Goal: Transaction & Acquisition: Book appointment/travel/reservation

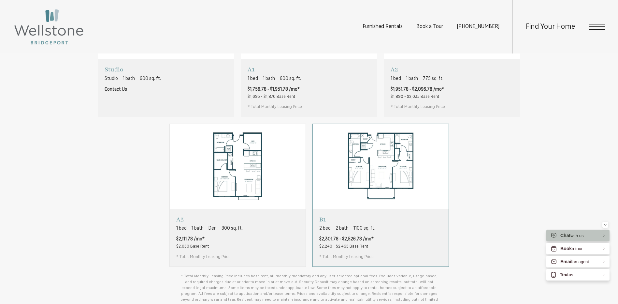
scroll to position [489, 0]
click at [282, 91] on span "$1,756.78 - $1,931.78 /mo*" at bounding box center [274, 87] width 52 height 7
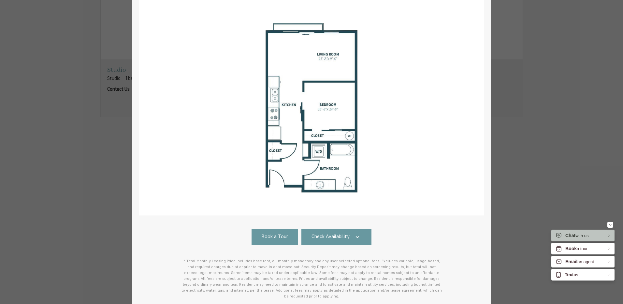
scroll to position [0, 0]
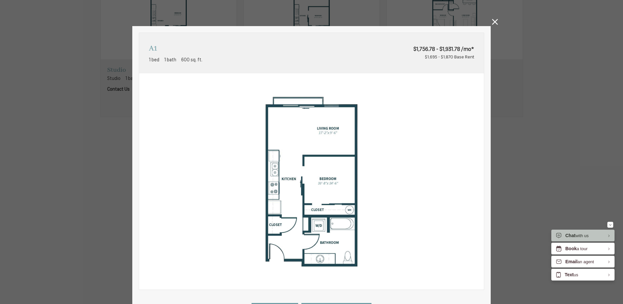
click at [493, 22] on icon at bounding box center [495, 22] width 6 height 6
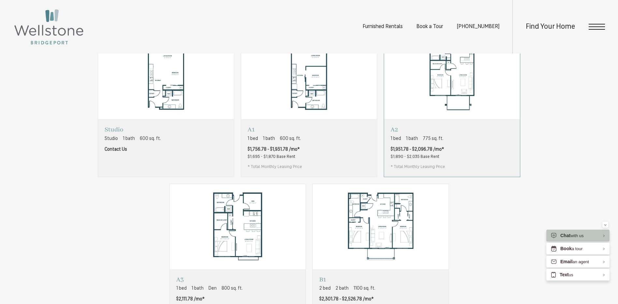
scroll to position [424, 0]
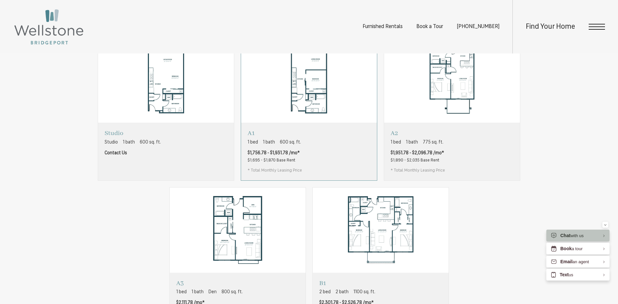
click at [302, 93] on img "View floorplan A1" at bounding box center [309, 79] width 136 height 85
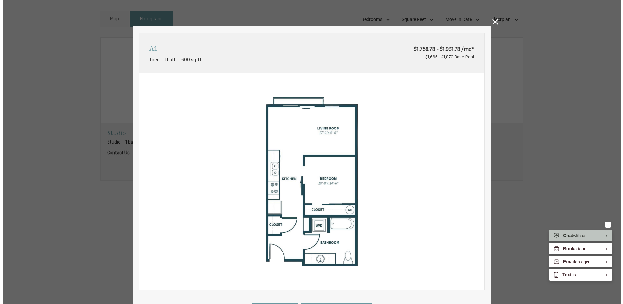
scroll to position [0, 0]
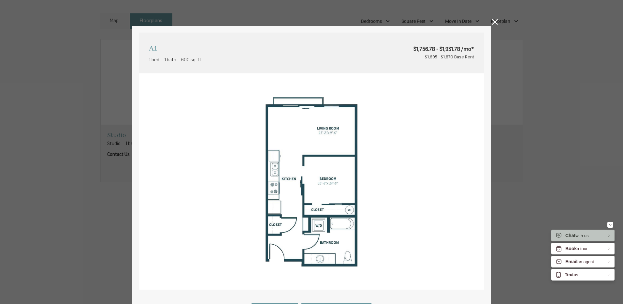
click at [495, 23] on icon at bounding box center [495, 22] width 6 height 6
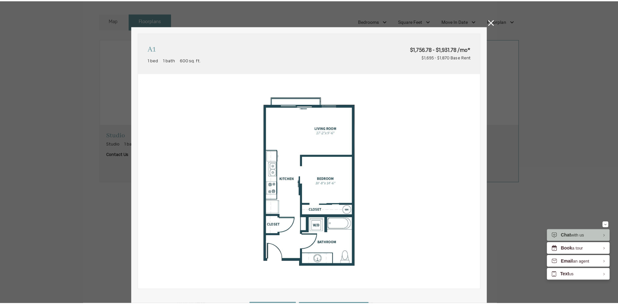
scroll to position [424, 0]
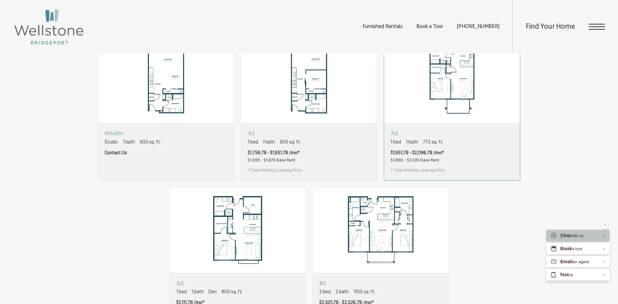
click at [464, 161] on div "A2 1 bed 1 bath 775 sq. ft. $1,951.78 - $2,096.78 /mo* $1,890 - $2,035 Base Ren…" at bounding box center [452, 151] width 136 height 57
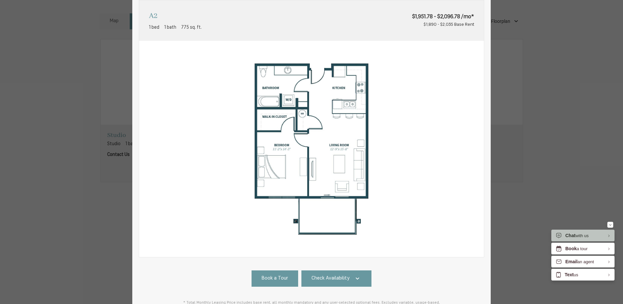
scroll to position [0, 0]
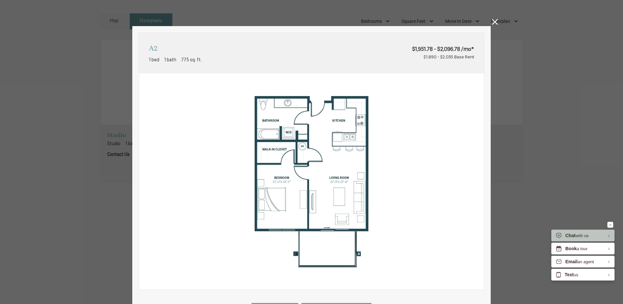
click at [493, 23] on icon at bounding box center [495, 22] width 6 height 6
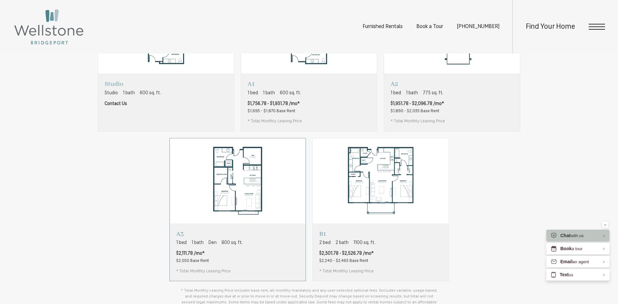
scroll to position [489, 0]
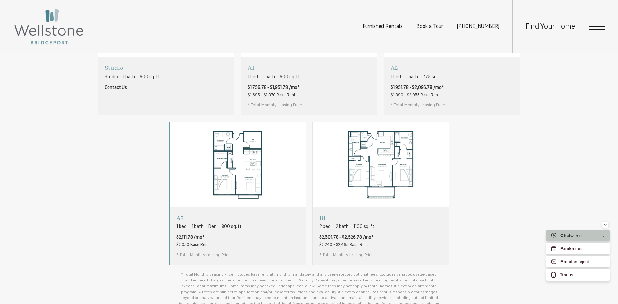
click at [234, 230] on span "800 sq. ft." at bounding box center [232, 226] width 21 height 7
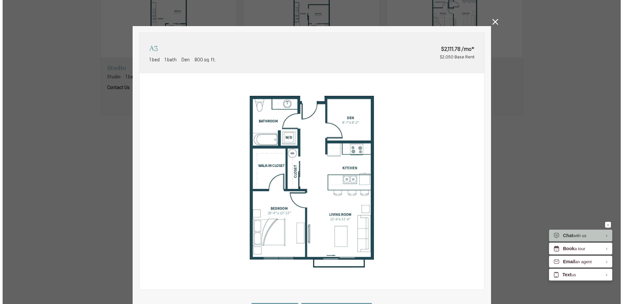
scroll to position [0, 0]
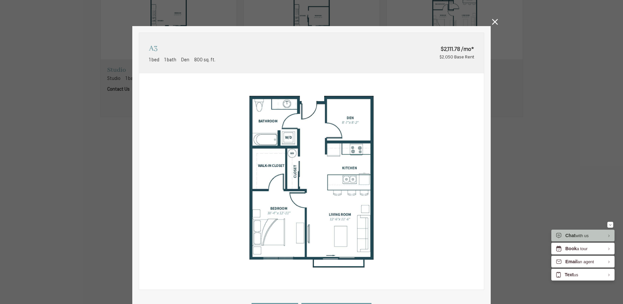
click at [492, 22] on icon at bounding box center [495, 22] width 6 height 6
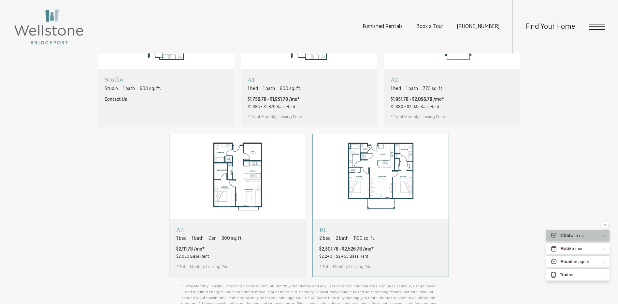
scroll to position [489, 0]
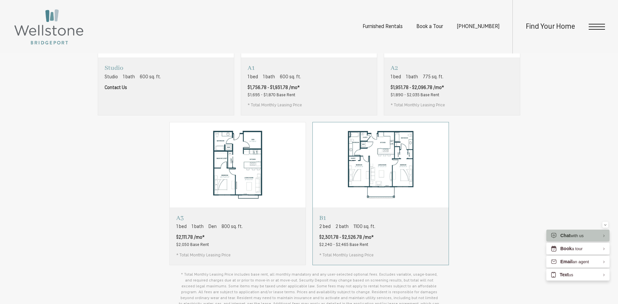
click at [403, 237] on div "B1 2 bed 2 bath 1100 sq. ft. $2,301.78 - $2,526.78 /mo* $2,240 - $2,465 Base Re…" at bounding box center [381, 235] width 136 height 57
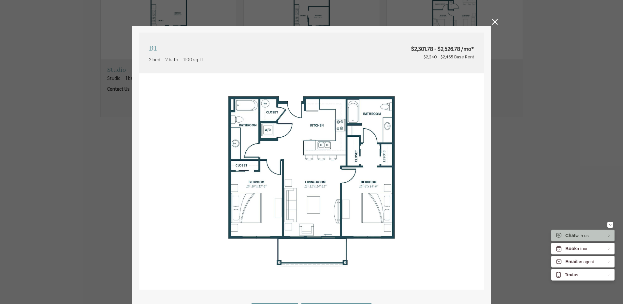
scroll to position [33, 0]
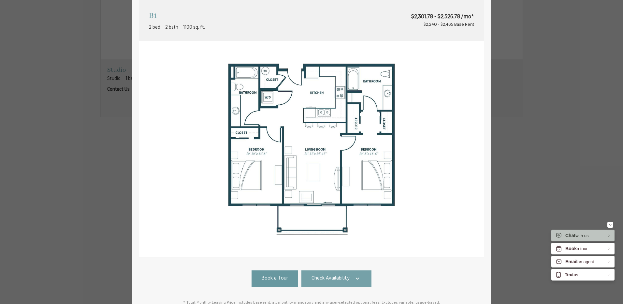
click at [326, 279] on span "Check Availability" at bounding box center [331, 278] width 38 height 7
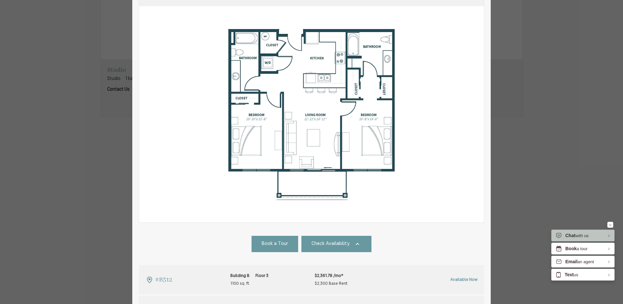
scroll to position [0, 0]
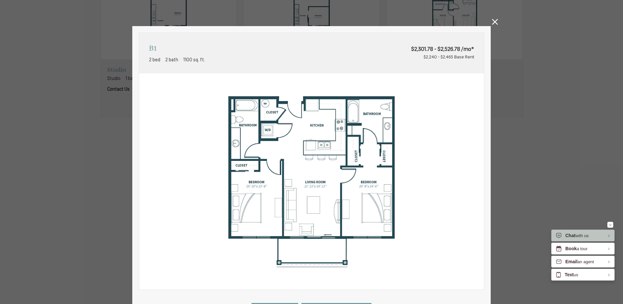
click at [494, 23] on icon at bounding box center [495, 22] width 6 height 6
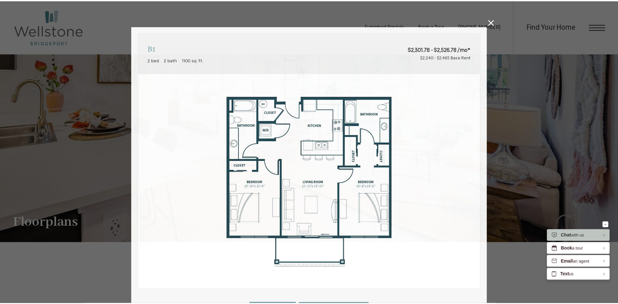
scroll to position [489, 0]
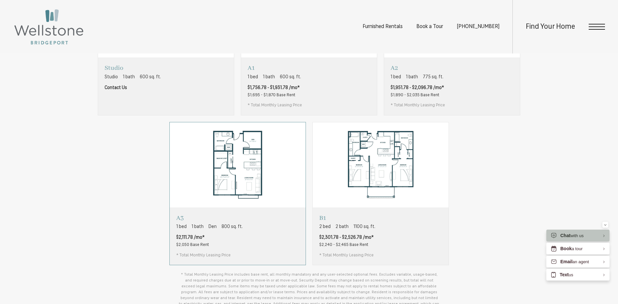
click at [259, 253] on div "A3 1 bed 1 bath Den 800 sq. ft. $2,111.78 /mo* $2,050 Base Rent * Total Monthly…" at bounding box center [238, 235] width 136 height 57
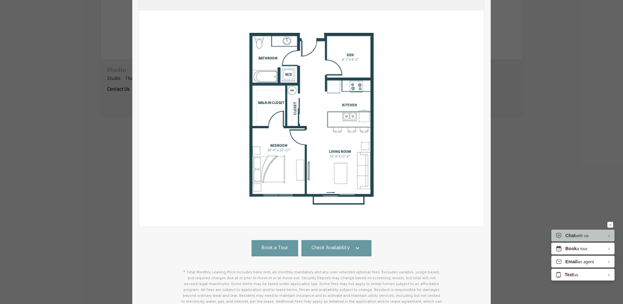
scroll to position [125, 0]
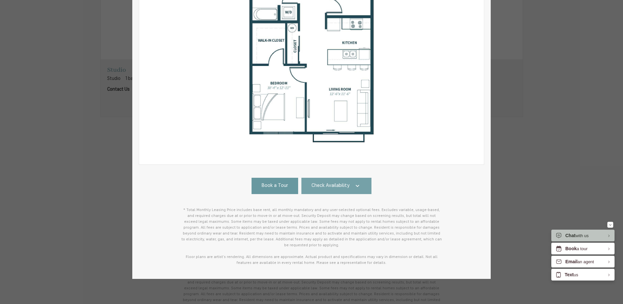
click at [341, 192] on link "Check Availability" at bounding box center [336, 186] width 70 height 16
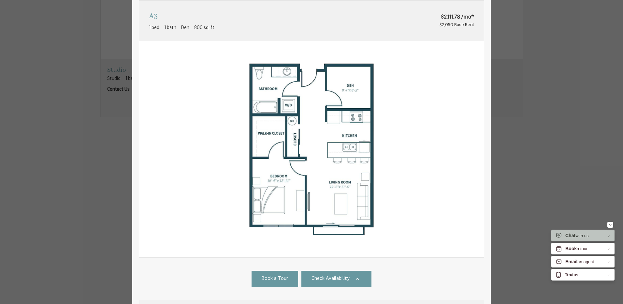
scroll to position [4, 0]
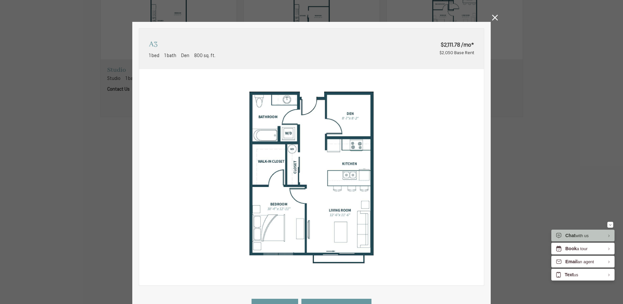
click at [492, 20] on icon at bounding box center [495, 18] width 6 height 6
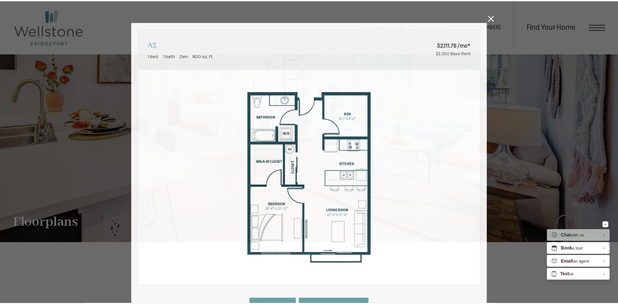
scroll to position [489, 0]
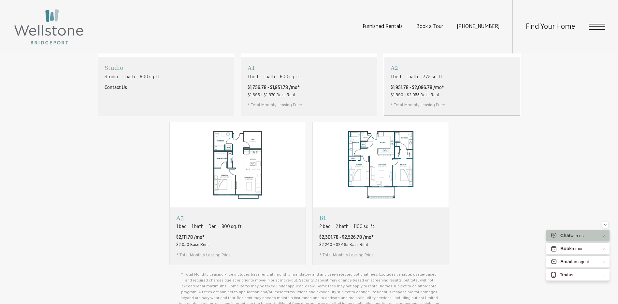
click at [448, 90] on div "A2 1 bed 1 bath 775 sq. ft. $1,951.78 - $2,096.78 /mo* $1,890 - $2,035 Base Ren…" at bounding box center [452, 85] width 136 height 57
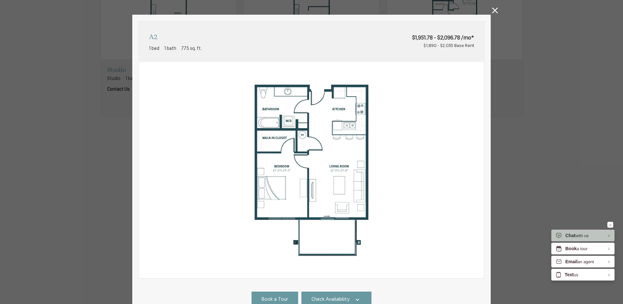
scroll to position [0, 0]
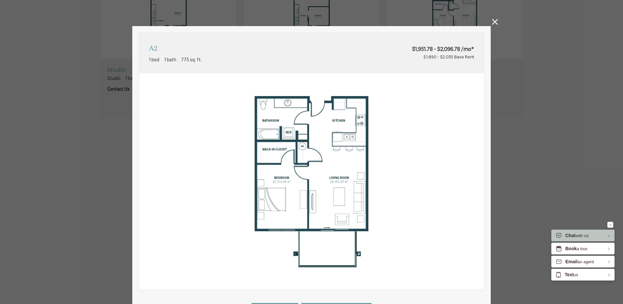
drag, startPoint x: 492, startPoint y: 20, endPoint x: 492, endPoint y: 87, distance: 67.1
click at [492, 20] on icon at bounding box center [495, 22] width 6 height 6
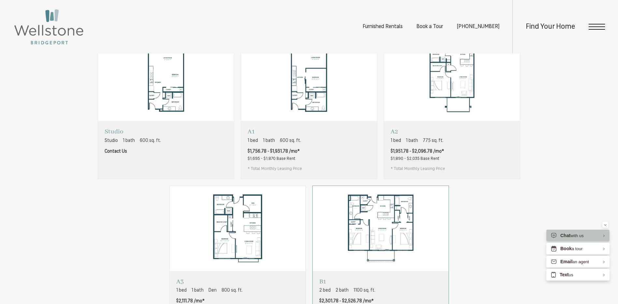
scroll to position [424, 0]
click at [320, 173] on div "A1 1 bed 1 bath 600 sq. ft. $1,756.78 - $1,931.78 /mo* $1,695 - $1,870 Base Ren…" at bounding box center [309, 151] width 136 height 57
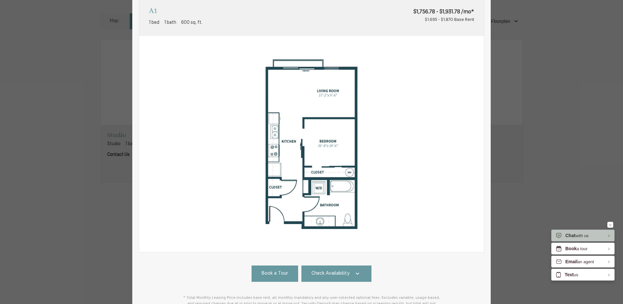
scroll to position [65, 0]
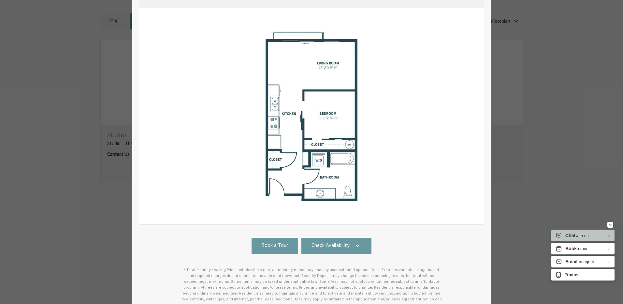
drag, startPoint x: 342, startPoint y: 245, endPoint x: 351, endPoint y: 231, distance: 16.4
click at [342, 245] on span "Check Availability" at bounding box center [331, 245] width 38 height 7
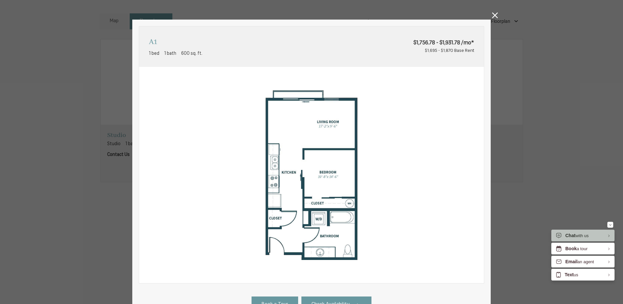
scroll to position [0, 0]
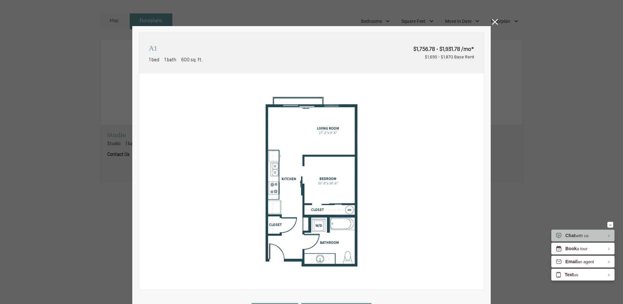
click at [493, 20] on icon at bounding box center [495, 22] width 6 height 6
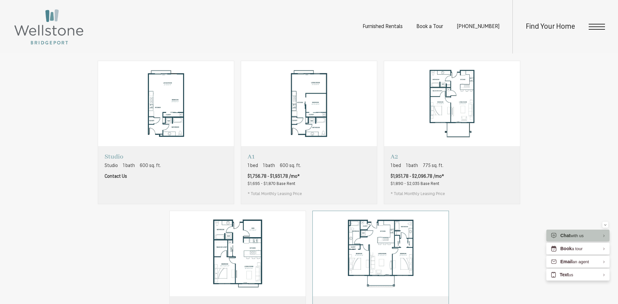
scroll to position [391, 0]
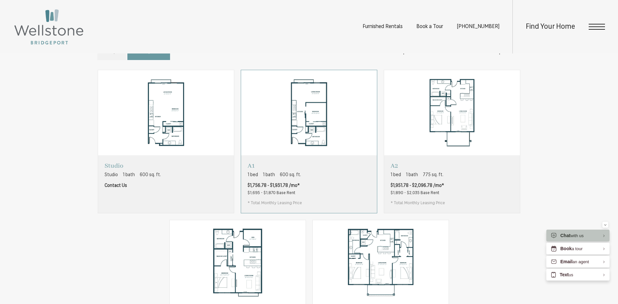
click at [329, 194] on div "A1 1 bed 1 bath 600 sq. ft. $1,756.78 - $1,931.78 /mo* $1,695 - $1,870 Base Ren…" at bounding box center [309, 183] width 136 height 57
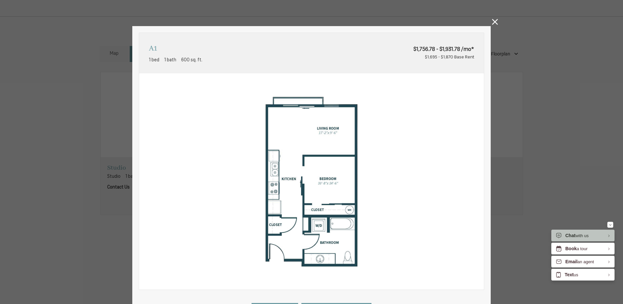
scroll to position [125, 0]
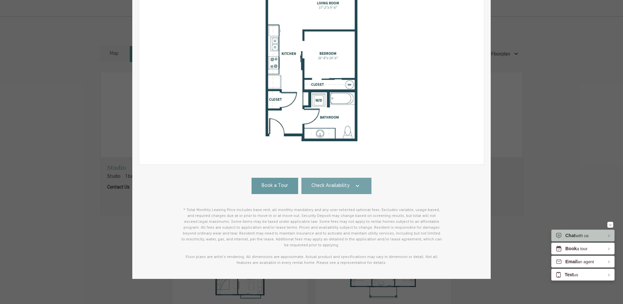
click at [331, 190] on link "Check Availability" at bounding box center [336, 186] width 70 height 16
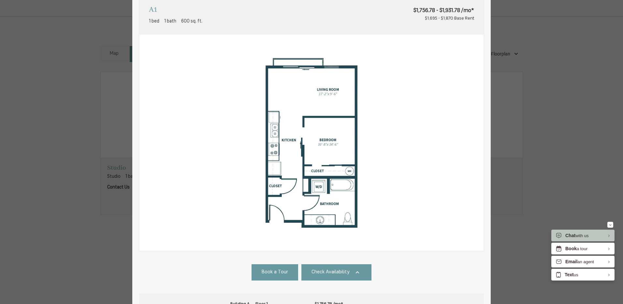
scroll to position [0, 0]
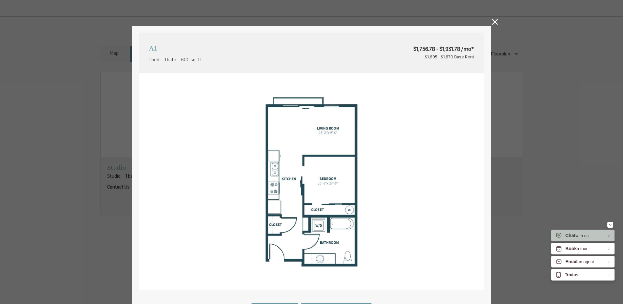
click at [493, 23] on icon at bounding box center [495, 22] width 6 height 6
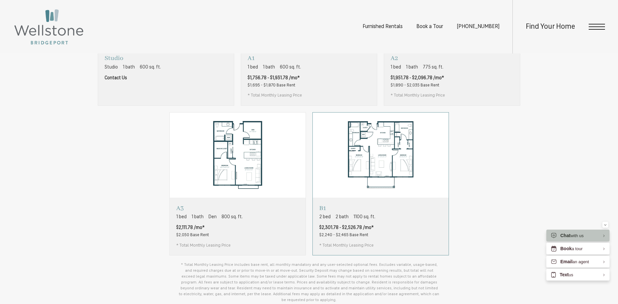
scroll to position [521, 0]
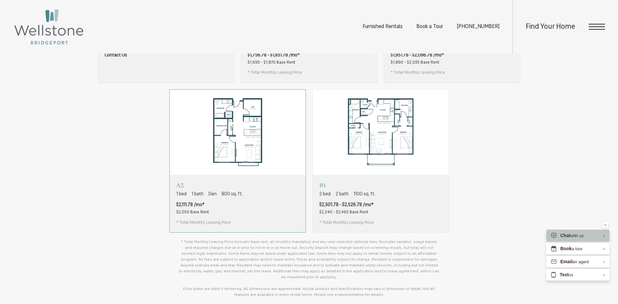
click at [264, 225] on div "A3 1 bed 1 bath Den 800 sq. ft. $2,111.78 /mo* $2,050 Base Rent * Total Monthly…" at bounding box center [238, 203] width 136 height 57
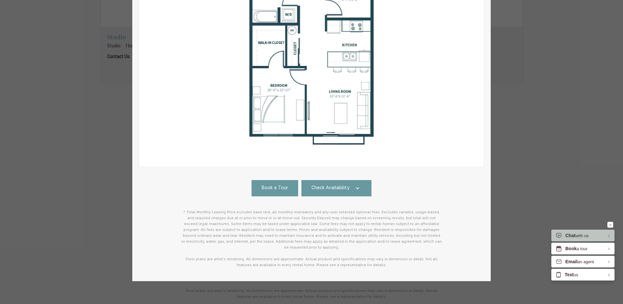
scroll to position [125, 0]
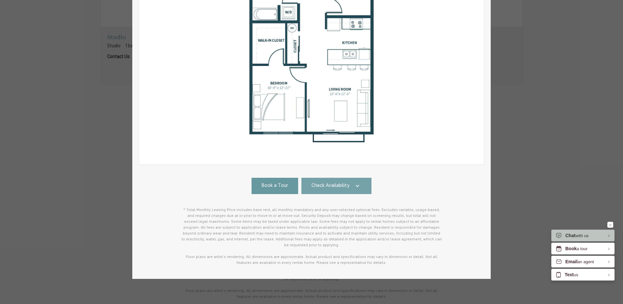
click at [329, 187] on span "Check Availability" at bounding box center [331, 185] width 38 height 7
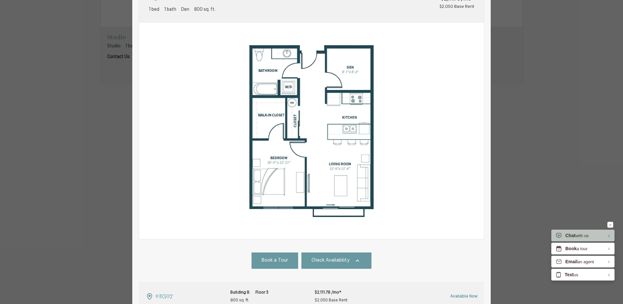
scroll to position [0, 0]
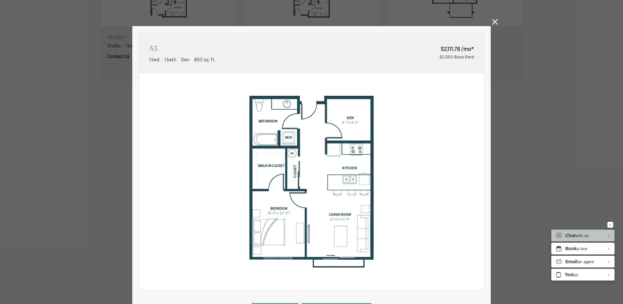
click at [492, 22] on icon at bounding box center [495, 22] width 6 height 6
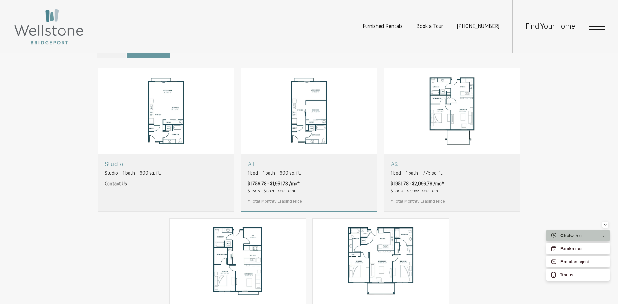
scroll to position [391, 0]
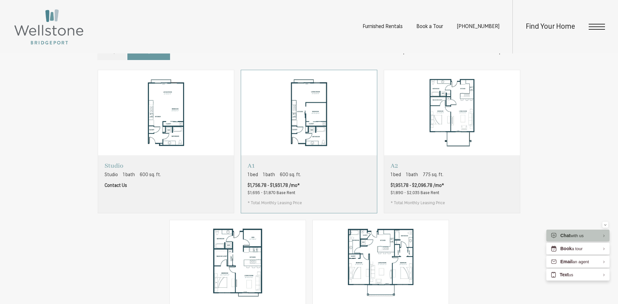
click at [320, 193] on div "A1 1 bed 1 bath 600 sq. ft. $1,756.78 - $1,931.78 /mo* $1,695 - $1,870 Base Ren…" at bounding box center [309, 183] width 136 height 57
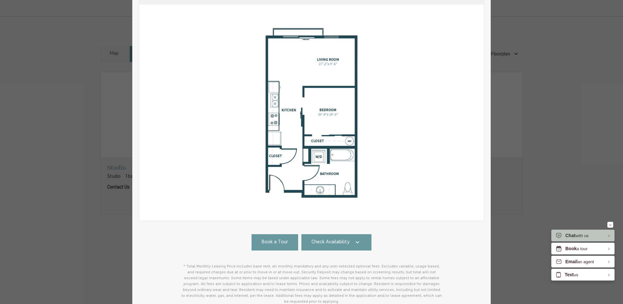
scroll to position [98, 0]
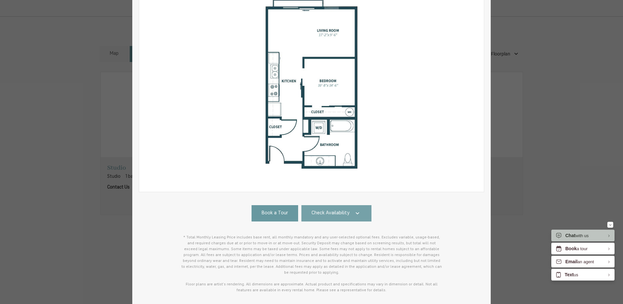
click at [327, 212] on span "Check Availability" at bounding box center [331, 213] width 38 height 7
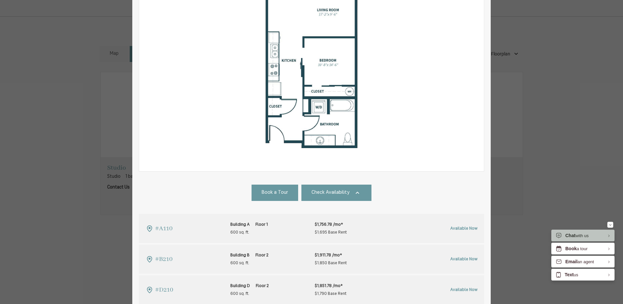
scroll to position [0, 0]
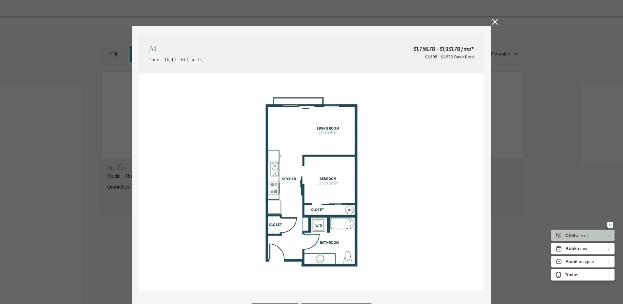
click at [492, 20] on icon at bounding box center [495, 22] width 6 height 6
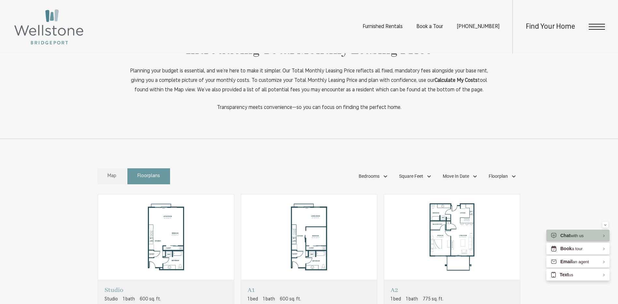
scroll to position [228, 0]
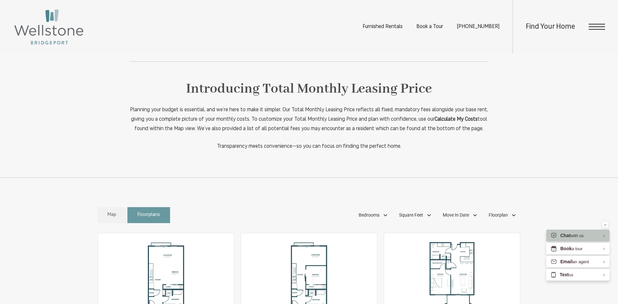
drag, startPoint x: 110, startPoint y: 227, endPoint x: 175, endPoint y: 192, distance: 73.2
click at [110, 219] on span "Map" at bounding box center [112, 214] width 9 height 7
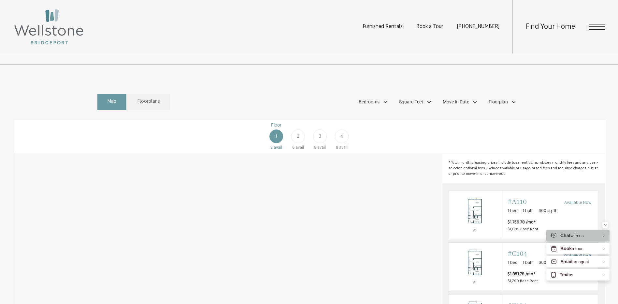
scroll to position [339, 0]
click at [298, 141] on span "2" at bounding box center [298, 138] width 3 height 7
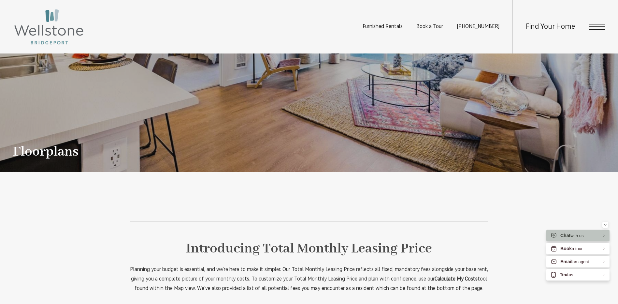
scroll to position [226, 0]
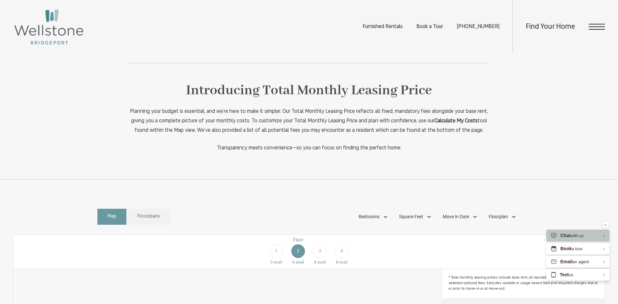
drag, startPoint x: 159, startPoint y: 225, endPoint x: 322, endPoint y: 193, distance: 166.5
click at [160, 220] on span "Floorplans" at bounding box center [149, 216] width 22 height 7
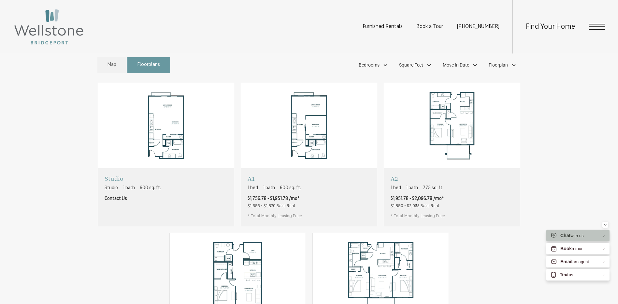
scroll to position [389, 0]
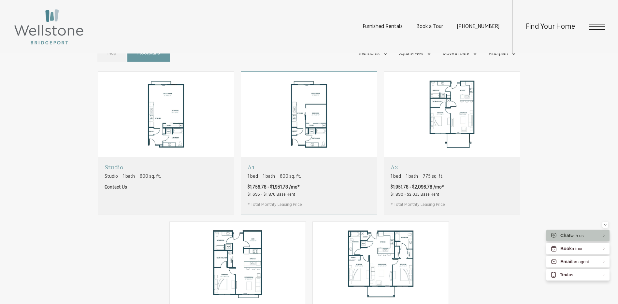
click at [326, 184] on div "A1 1 bed 1 bath 600 sq. ft. $1,756.78 - $1,931.78 /mo* $1,695 - $1,870 Base Ren…" at bounding box center [309, 185] width 136 height 57
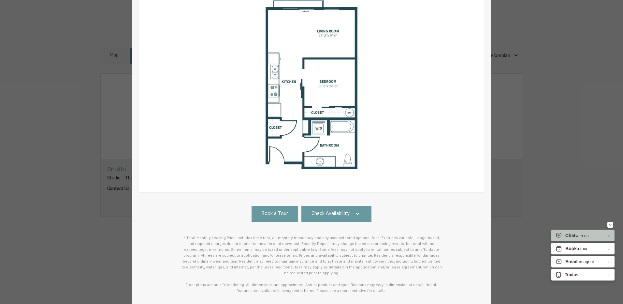
scroll to position [98, 0]
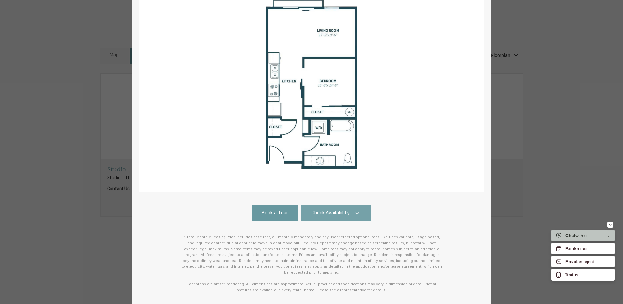
click at [337, 212] on span "Check Availability" at bounding box center [331, 213] width 38 height 7
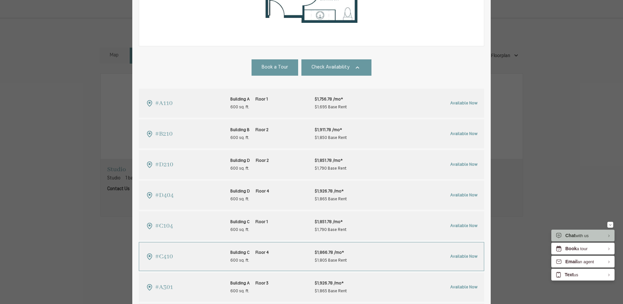
scroll to position [306, 0]
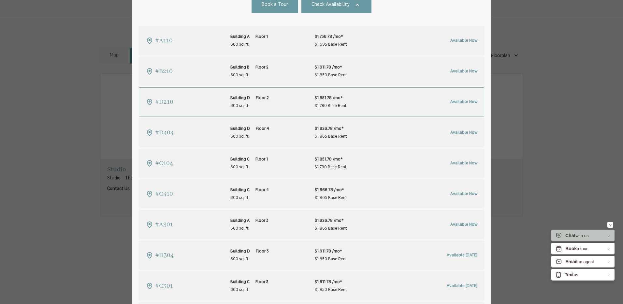
click at [459, 101] on span "Available Now" at bounding box center [463, 102] width 27 height 4
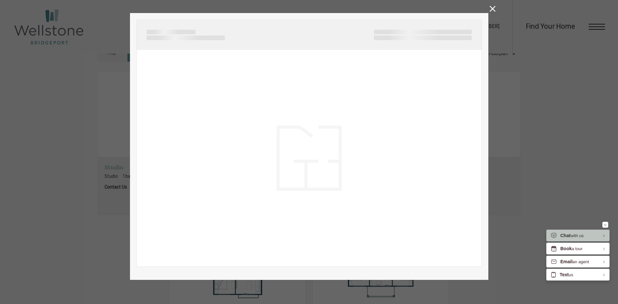
scroll to position [20, 0]
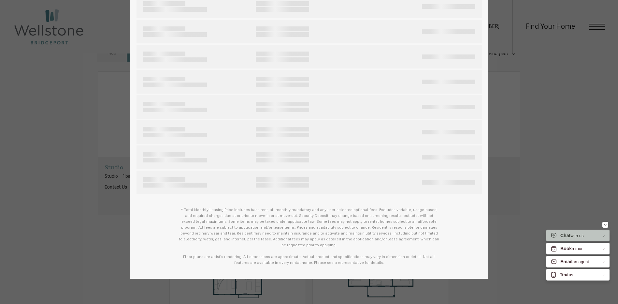
type input "**********"
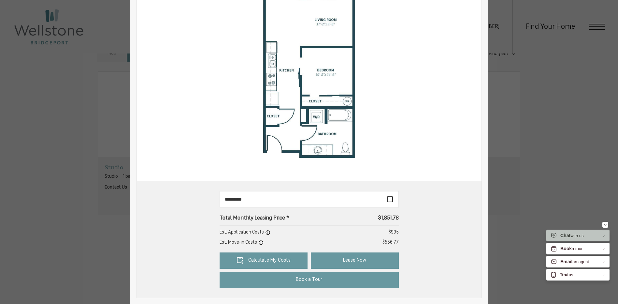
scroll to position [130, 0]
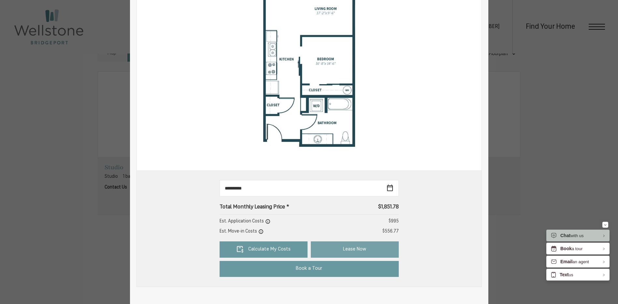
click at [355, 249] on link "Lease Now" at bounding box center [355, 249] width 88 height 16
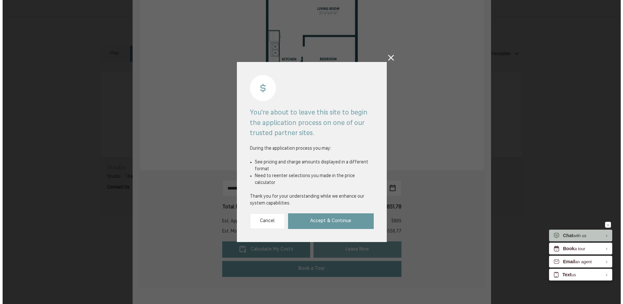
scroll to position [0, 0]
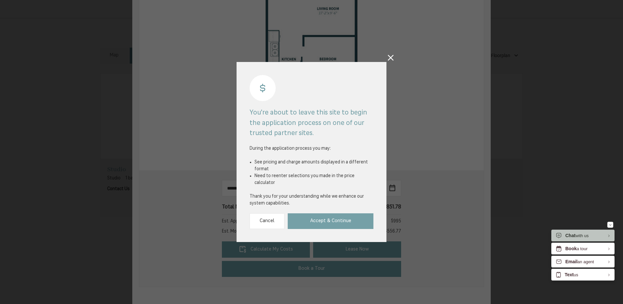
click at [331, 213] on link "Accept & Continue" at bounding box center [331, 221] width 86 height 16
drag, startPoint x: 390, startPoint y: 55, endPoint x: 353, endPoint y: 154, distance: 106.6
click at [390, 55] on div "You're about to leave this site to begin the application process on one of our …" at bounding box center [311, 152] width 623 height 304
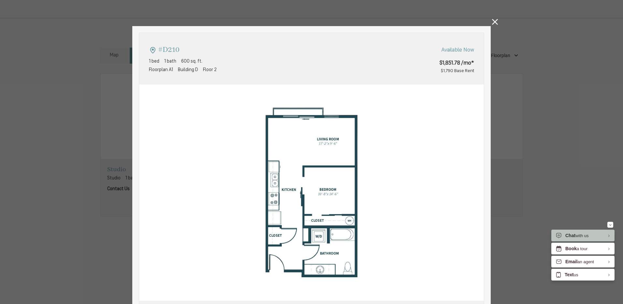
click at [492, 21] on icon at bounding box center [495, 22] width 6 height 6
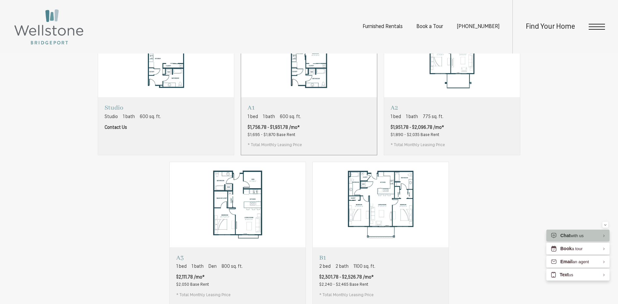
scroll to position [455, 0]
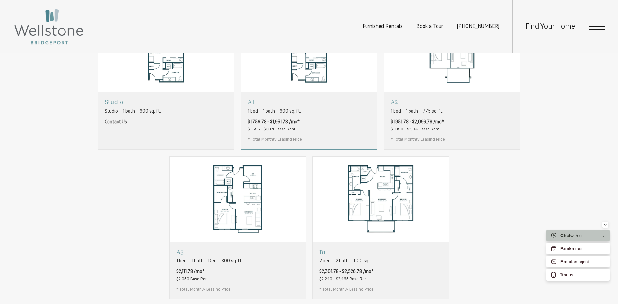
click at [341, 133] on div "A1 1 bed 1 bath 600 sq. ft. $1,756.78 - $1,931.78 /mo* $1,695 - $1,870 Base Ren…" at bounding box center [309, 120] width 136 height 57
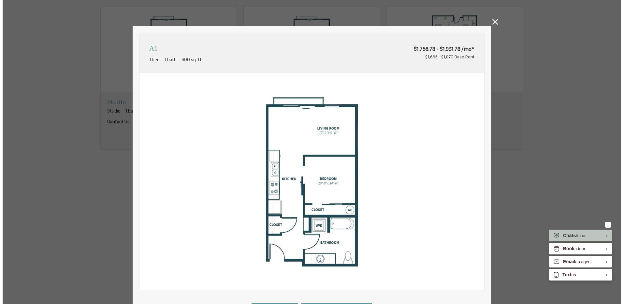
scroll to position [0, 0]
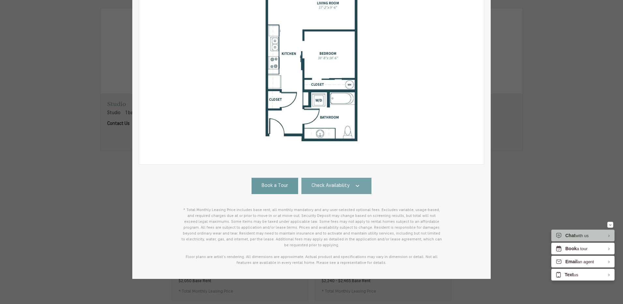
click at [344, 181] on link "Check Availability" at bounding box center [336, 186] width 70 height 16
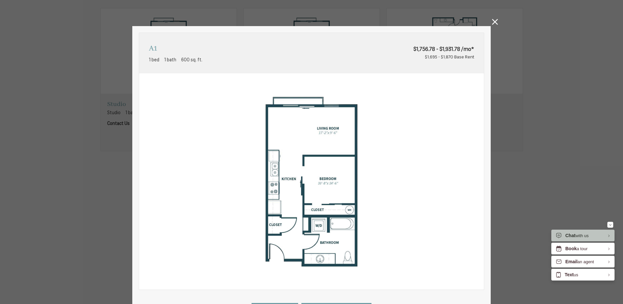
click at [496, 22] on div "A1 1 bed 1 bath 600 sq. ft. $1,756.78 - $1,931.78 /mo* $1,695 - $1,870 Base Ren…" at bounding box center [311, 152] width 623 height 304
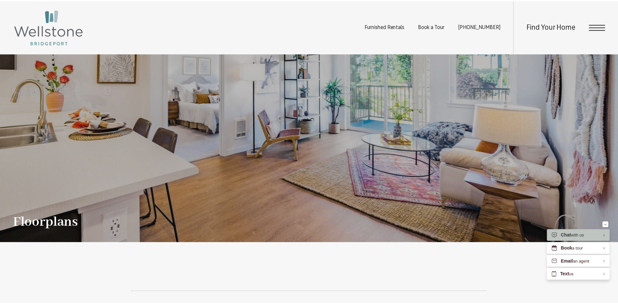
scroll to position [455, 0]
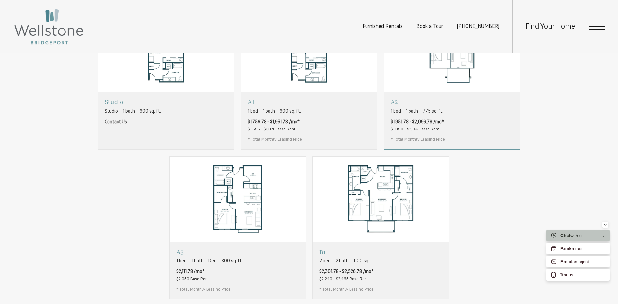
click at [465, 118] on div "A2 1 bed 1 bath 775 sq. ft. $1,951.78 - $2,096.78 /mo* $1,890 - $2,035 Base Ren…" at bounding box center [452, 120] width 136 height 57
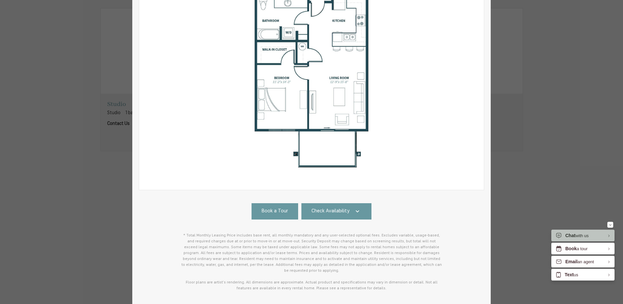
scroll to position [125, 0]
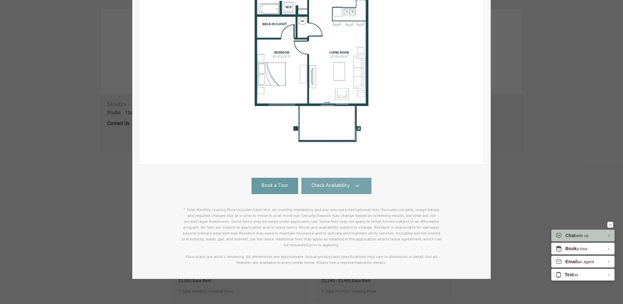
click at [348, 189] on link "Check Availability" at bounding box center [336, 186] width 70 height 16
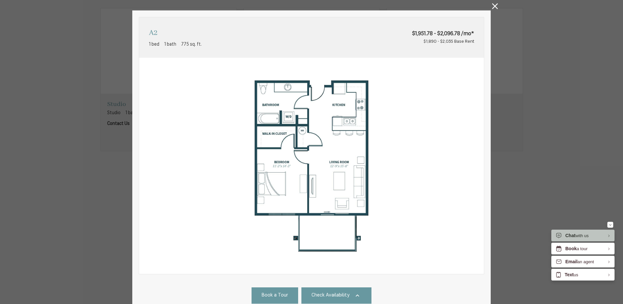
scroll to position [0, 0]
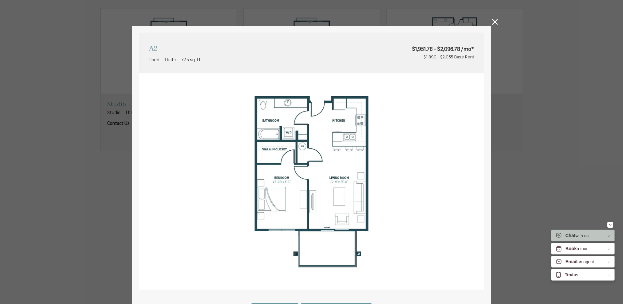
click at [492, 24] on icon at bounding box center [495, 22] width 6 height 6
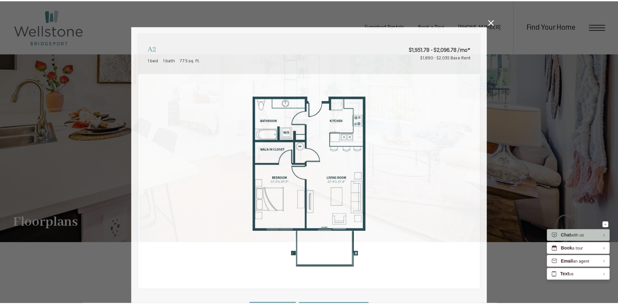
scroll to position [455, 0]
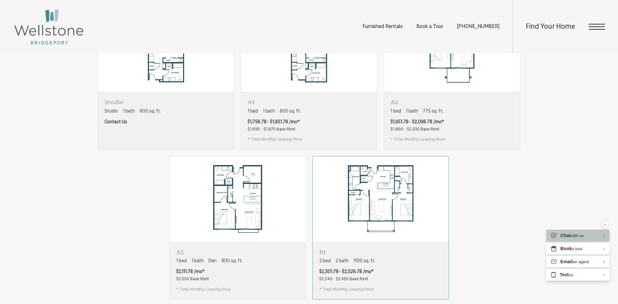
click at [399, 278] on div "B1 2 bed 2 bath 1100 sq. ft. $2,301.78 - $2,526.78 /mo* $2,240 - $2,465 Base Re…" at bounding box center [381, 269] width 136 height 57
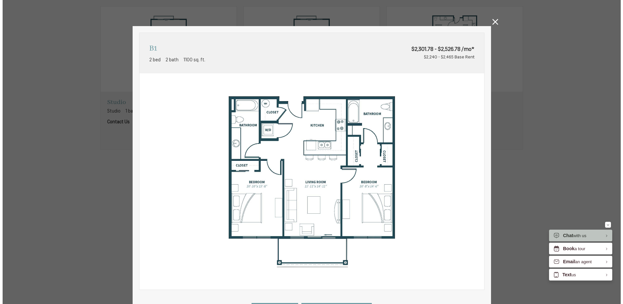
scroll to position [0, 0]
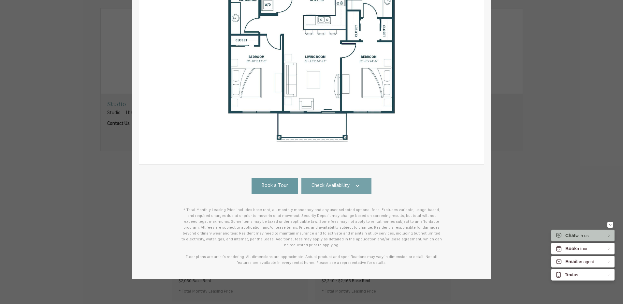
click at [349, 187] on link "Check Availability" at bounding box center [336, 186] width 70 height 16
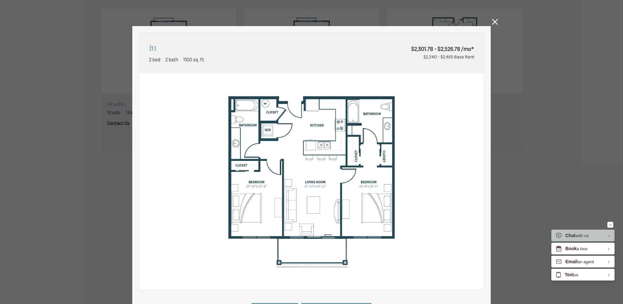
click at [492, 22] on icon at bounding box center [495, 22] width 6 height 6
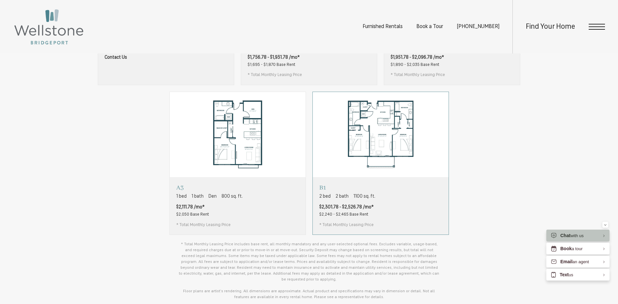
scroll to position [520, 0]
click at [313, 84] on div "A1 1 bed 1 bath 600 sq. ft. $1,756.78 - $1,931.78 /mo* $1,695 - $1,870 Base Ren…" at bounding box center [309, 54] width 136 height 57
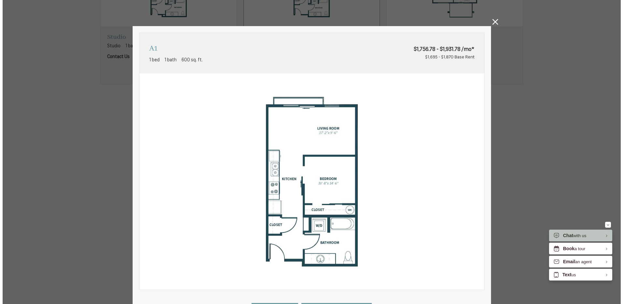
scroll to position [0, 0]
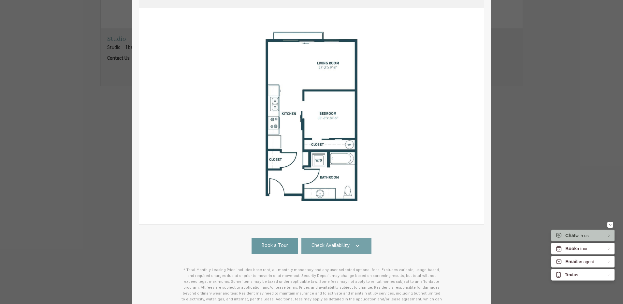
click at [341, 245] on span "Check Availability" at bounding box center [331, 245] width 38 height 7
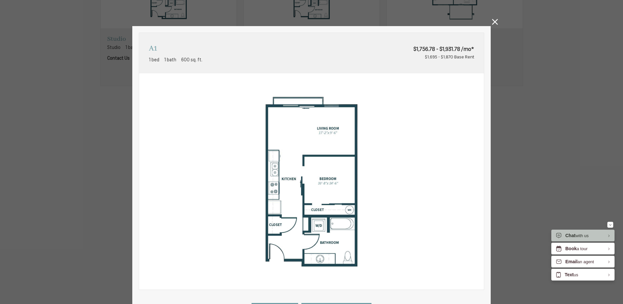
click at [492, 23] on icon at bounding box center [495, 22] width 6 height 6
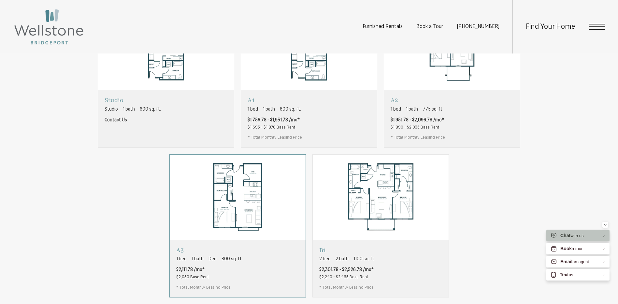
scroll to position [455, 0]
